Goal: Task Accomplishment & Management: Use online tool/utility

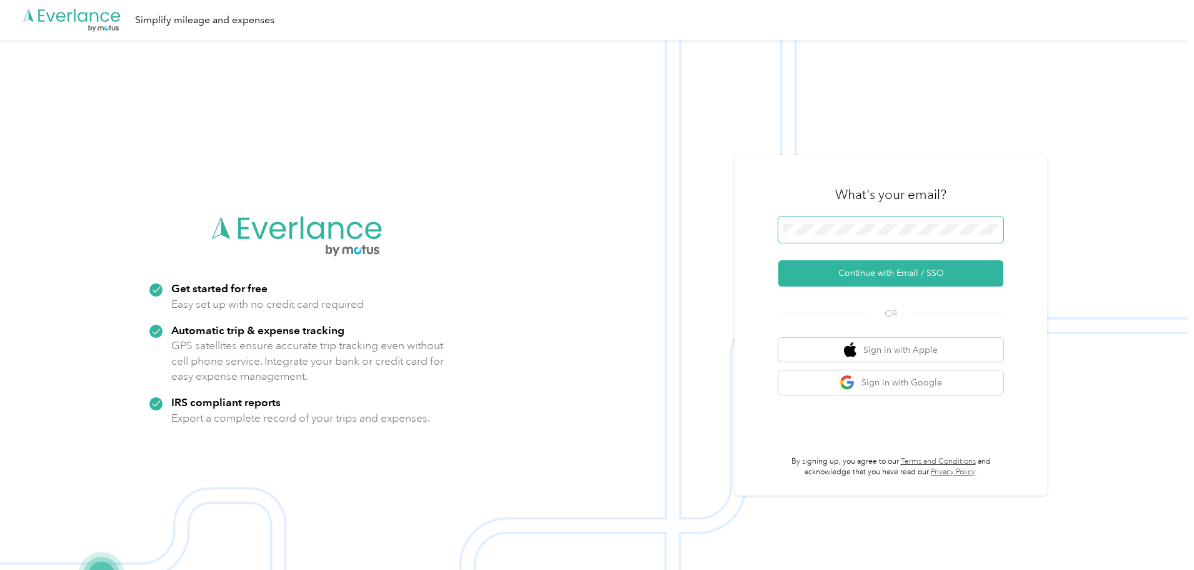
click at [848, 236] on span at bounding box center [890, 229] width 225 height 26
click at [820, 274] on button "Continue with Email / SSO" at bounding box center [890, 273] width 225 height 26
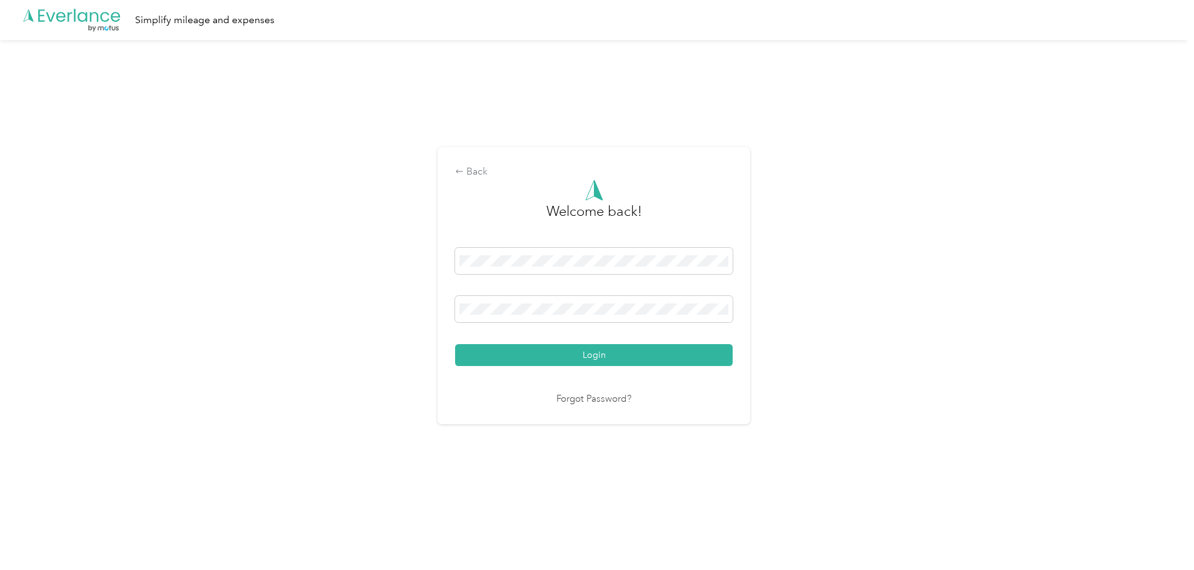
click at [628, 346] on button "Login" at bounding box center [594, 355] width 278 height 22
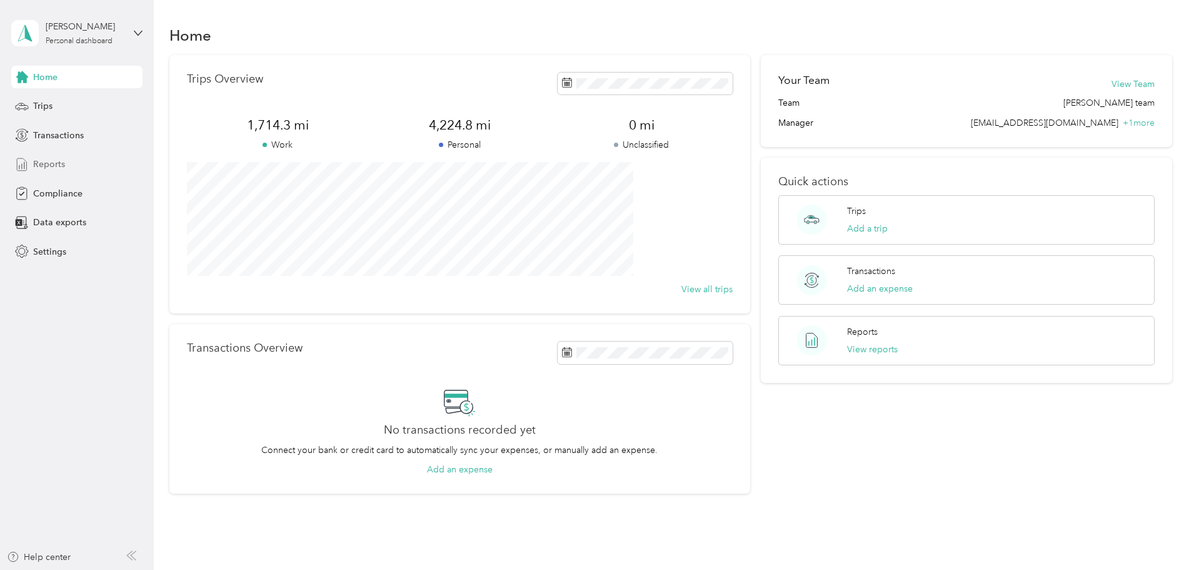
click at [46, 159] on span "Reports" at bounding box center [49, 164] width 32 height 13
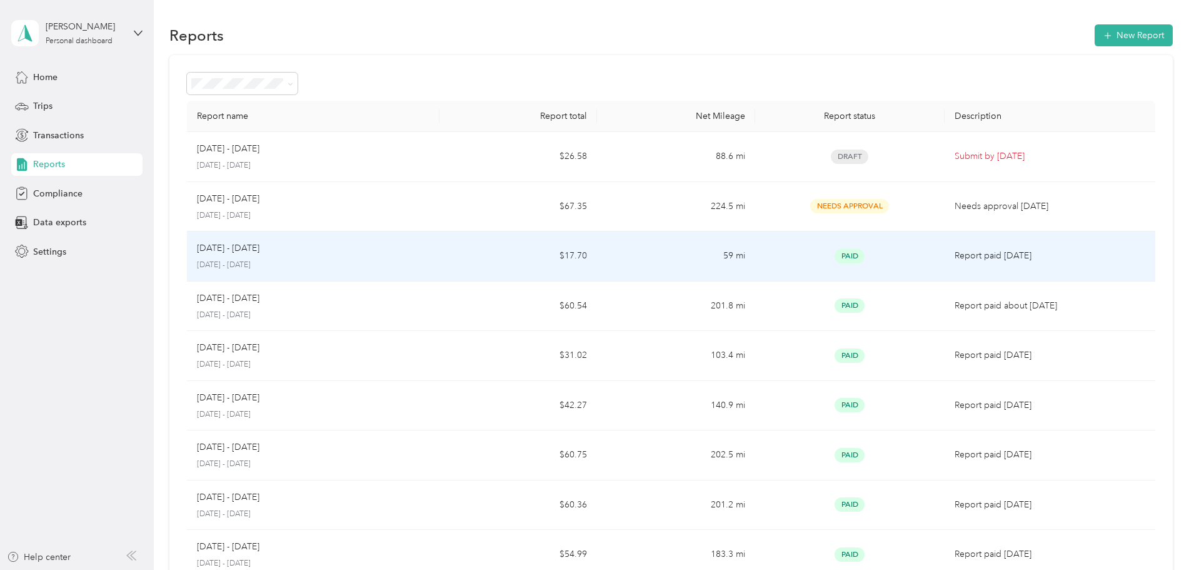
click at [410, 257] on div "[DATE] - [DATE] [DATE] - [DATE]" at bounding box center [313, 255] width 233 height 29
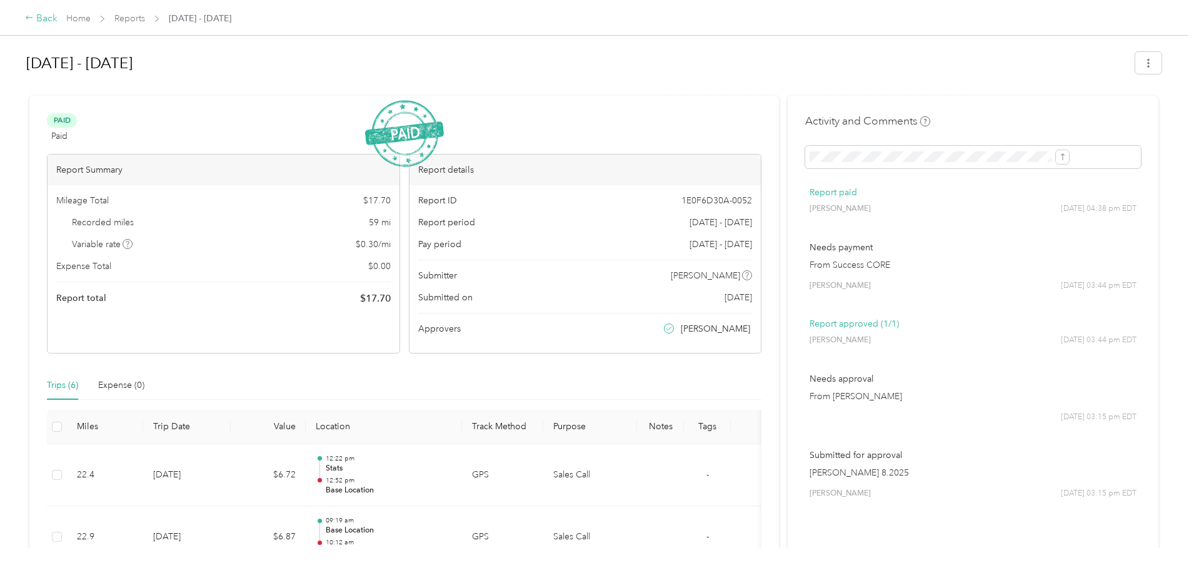
click at [58, 16] on div "Back" at bounding box center [41, 18] width 33 height 15
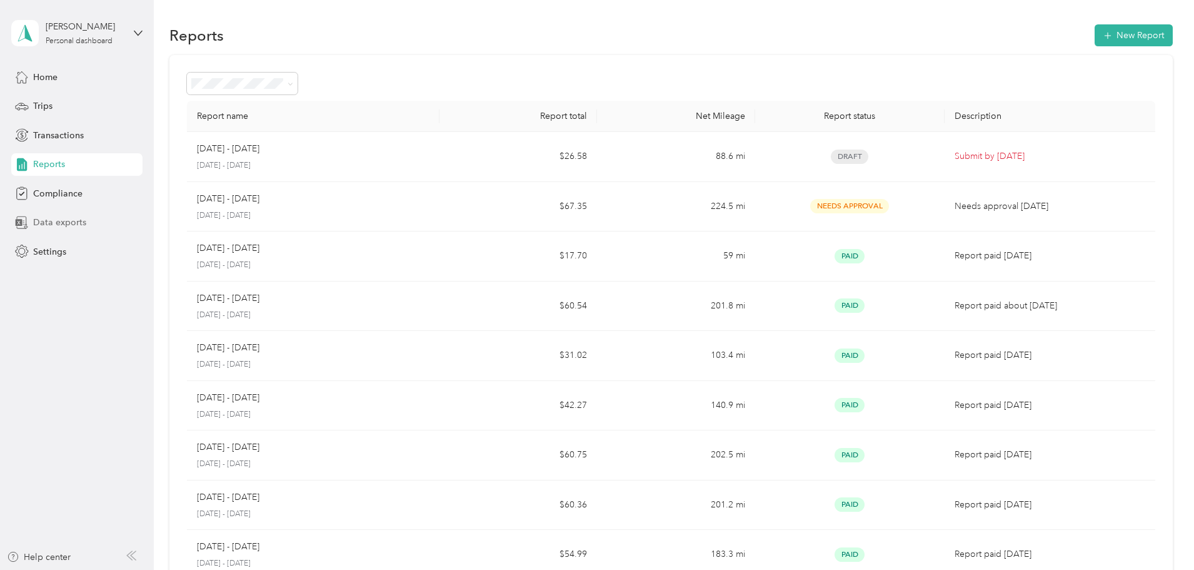
click at [58, 222] on span "Data exports" at bounding box center [59, 222] width 53 height 13
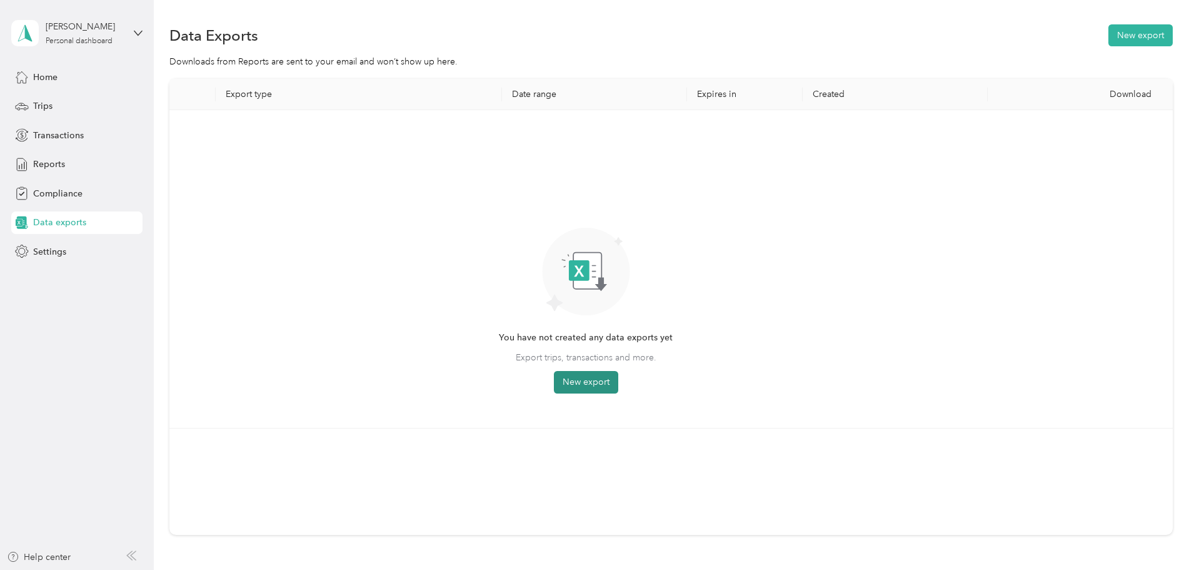
click at [618, 381] on button "New export" at bounding box center [586, 382] width 64 height 23
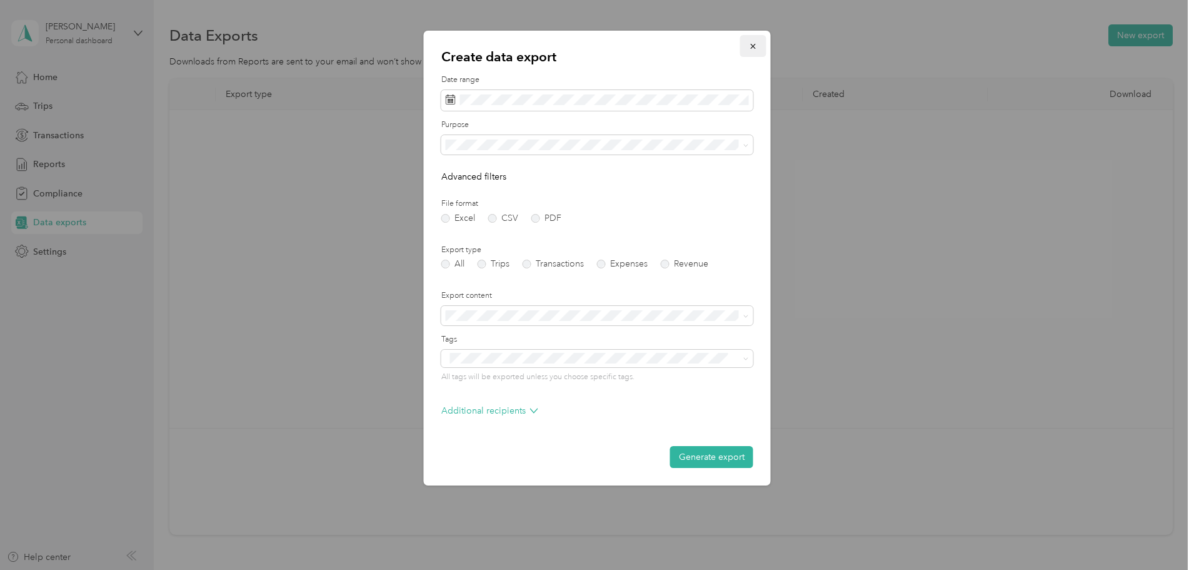
click at [758, 44] on button "button" at bounding box center [753, 46] width 26 height 22
